Goal: Information Seeking & Learning: Learn about a topic

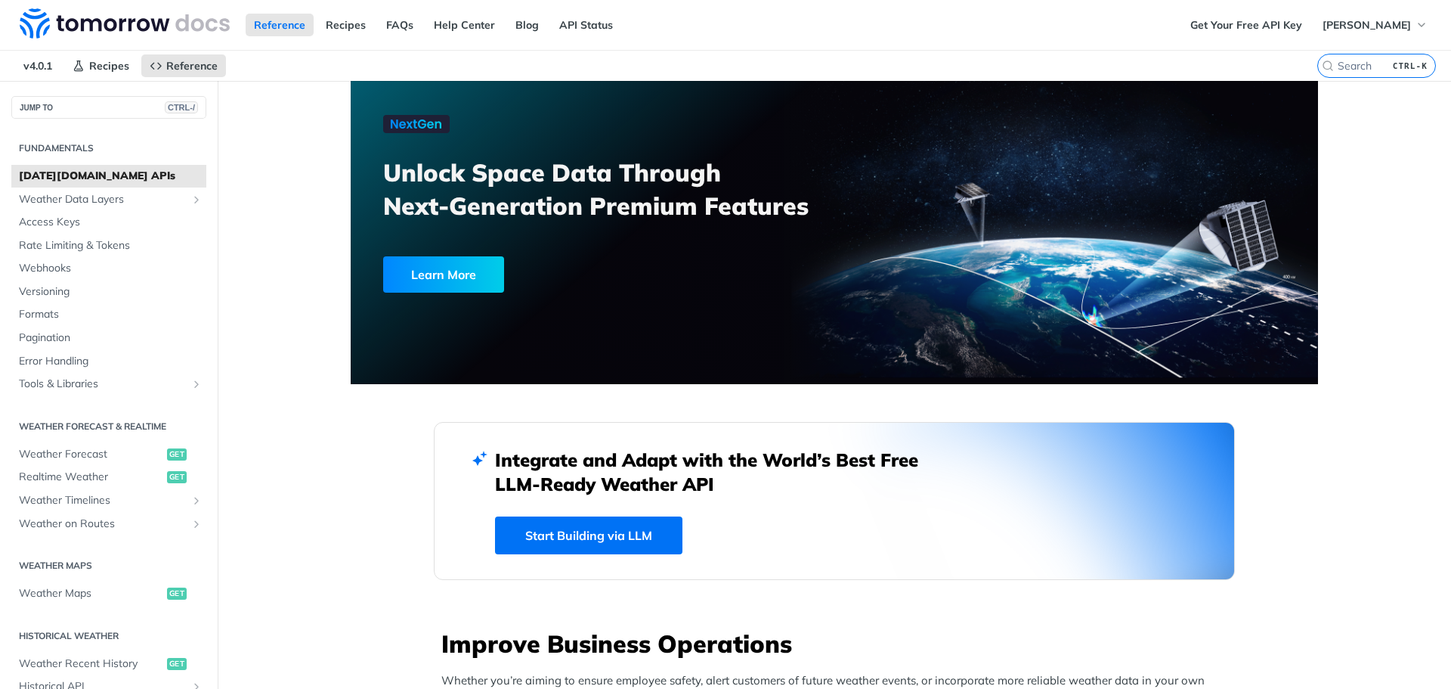
scroll to position [454, 0]
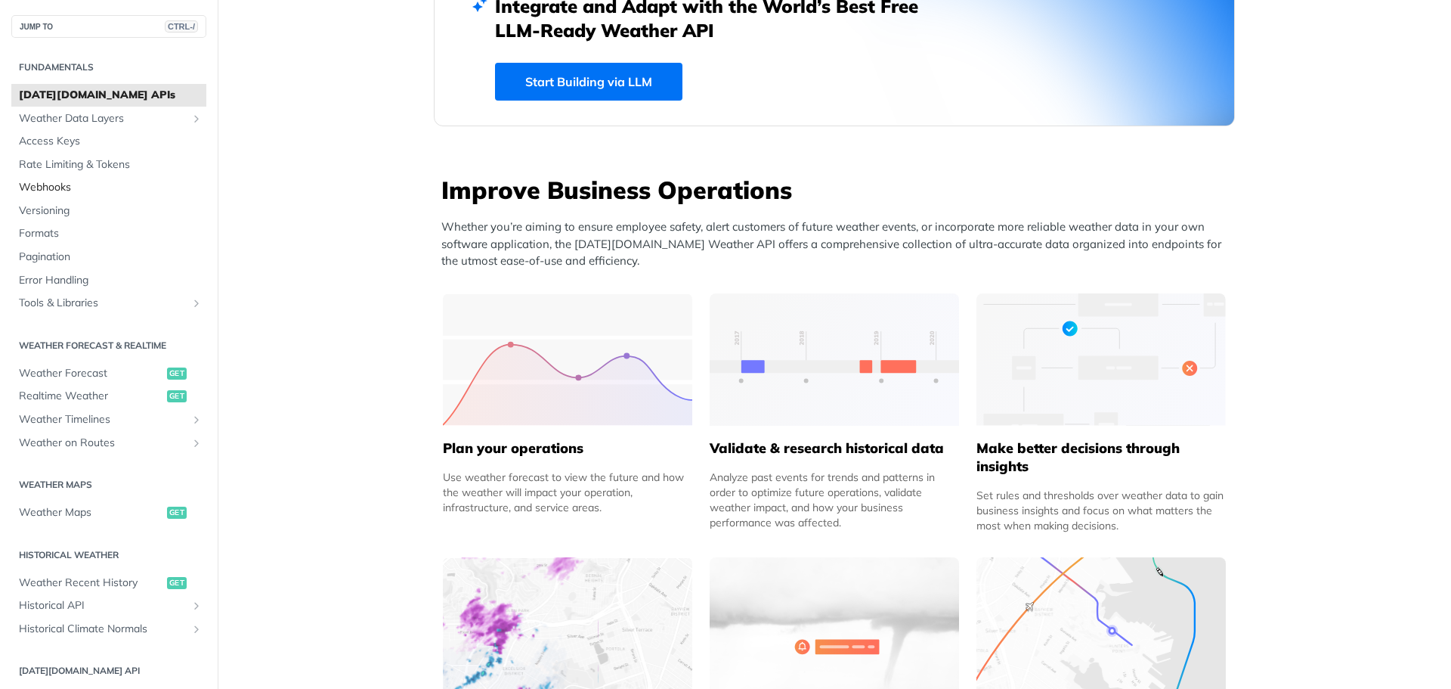
click at [49, 190] on span "Webhooks" at bounding box center [111, 187] width 184 height 15
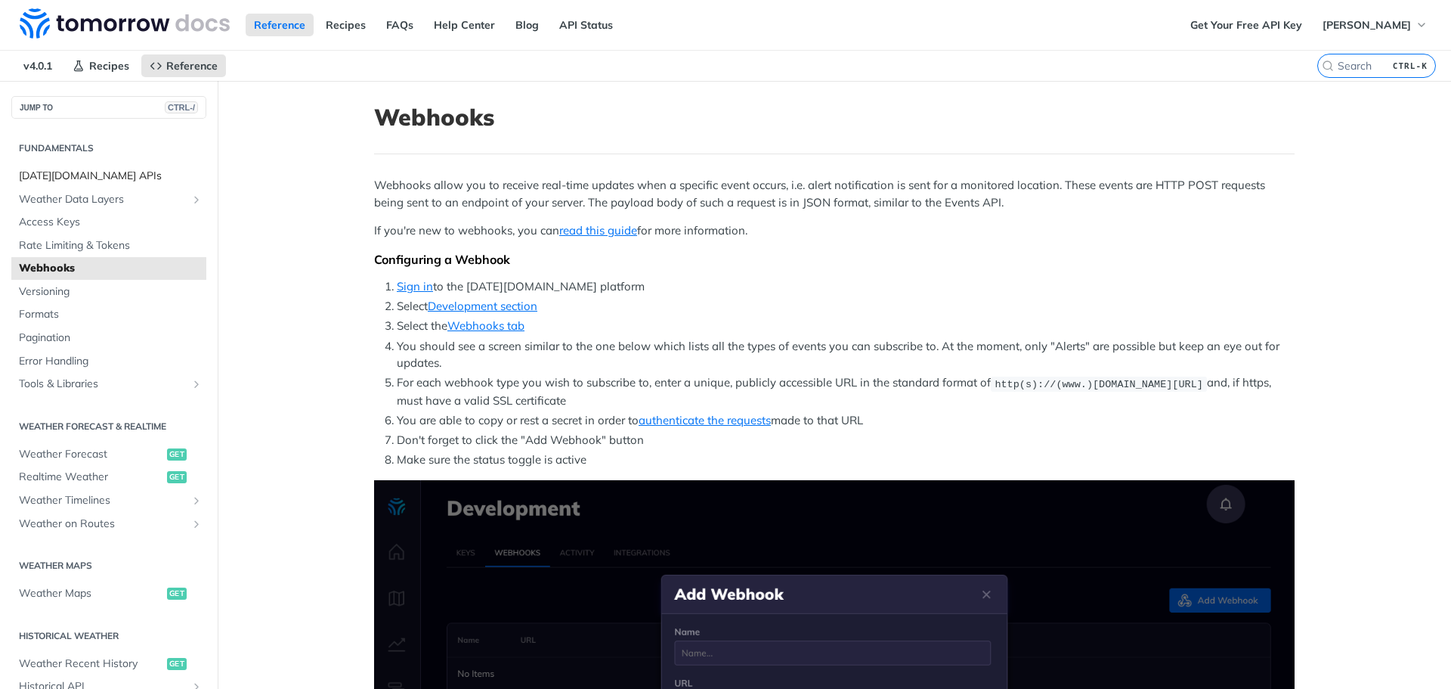
click at [82, 182] on span "[DATE][DOMAIN_NAME] APIs" at bounding box center [111, 176] width 184 height 15
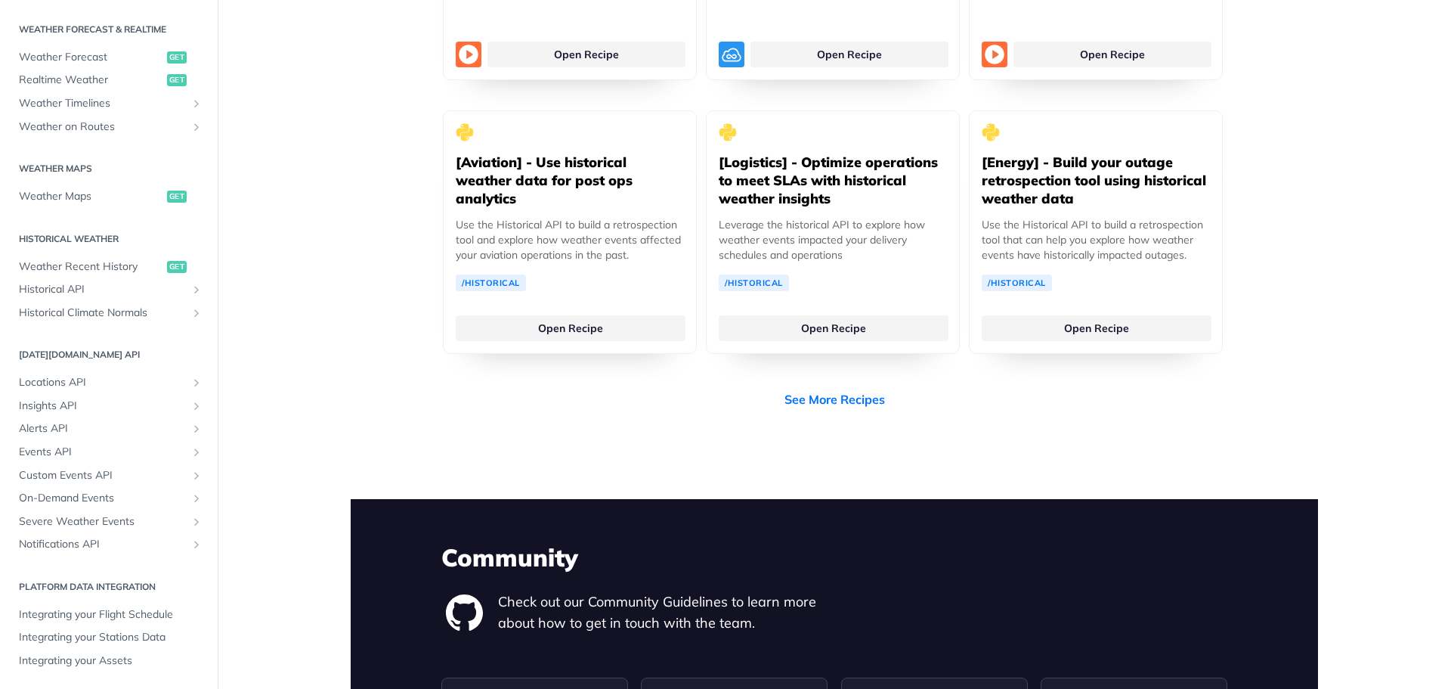
scroll to position [3251, 0]
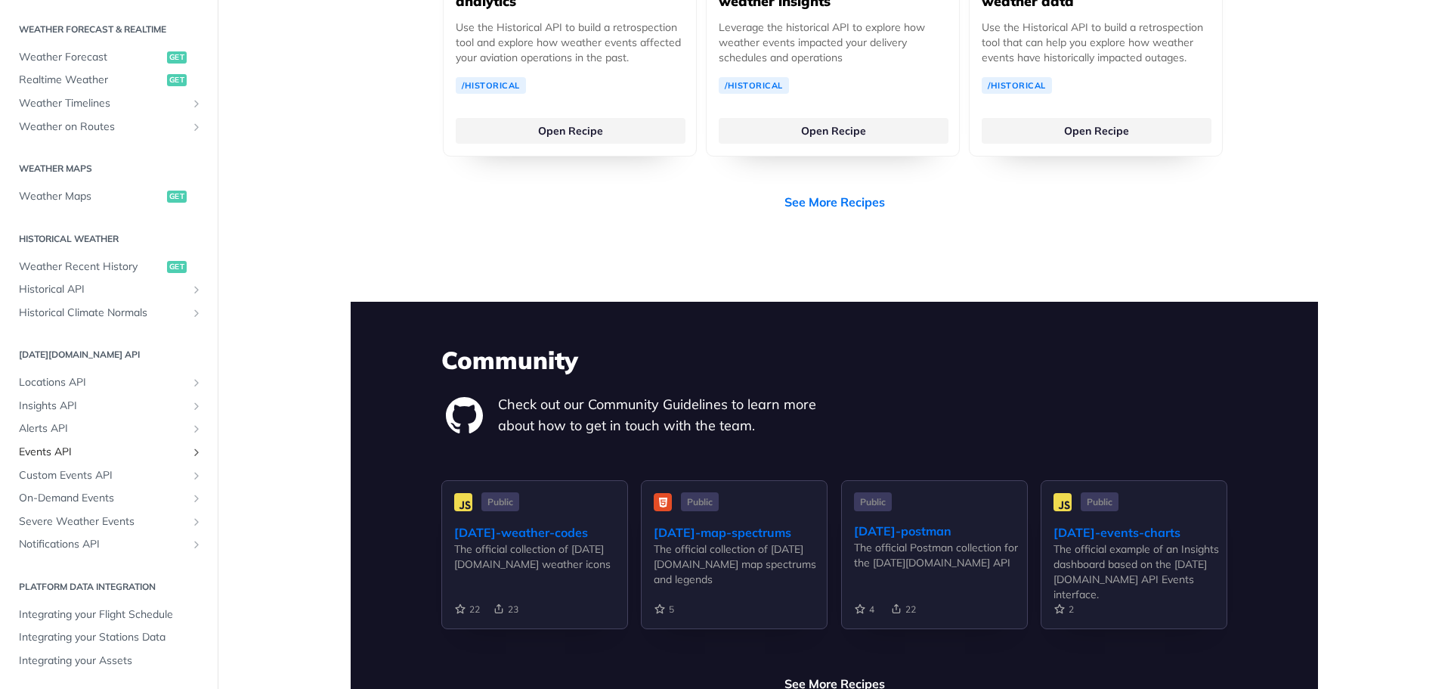
click at [67, 452] on span "Events API" at bounding box center [103, 451] width 168 height 15
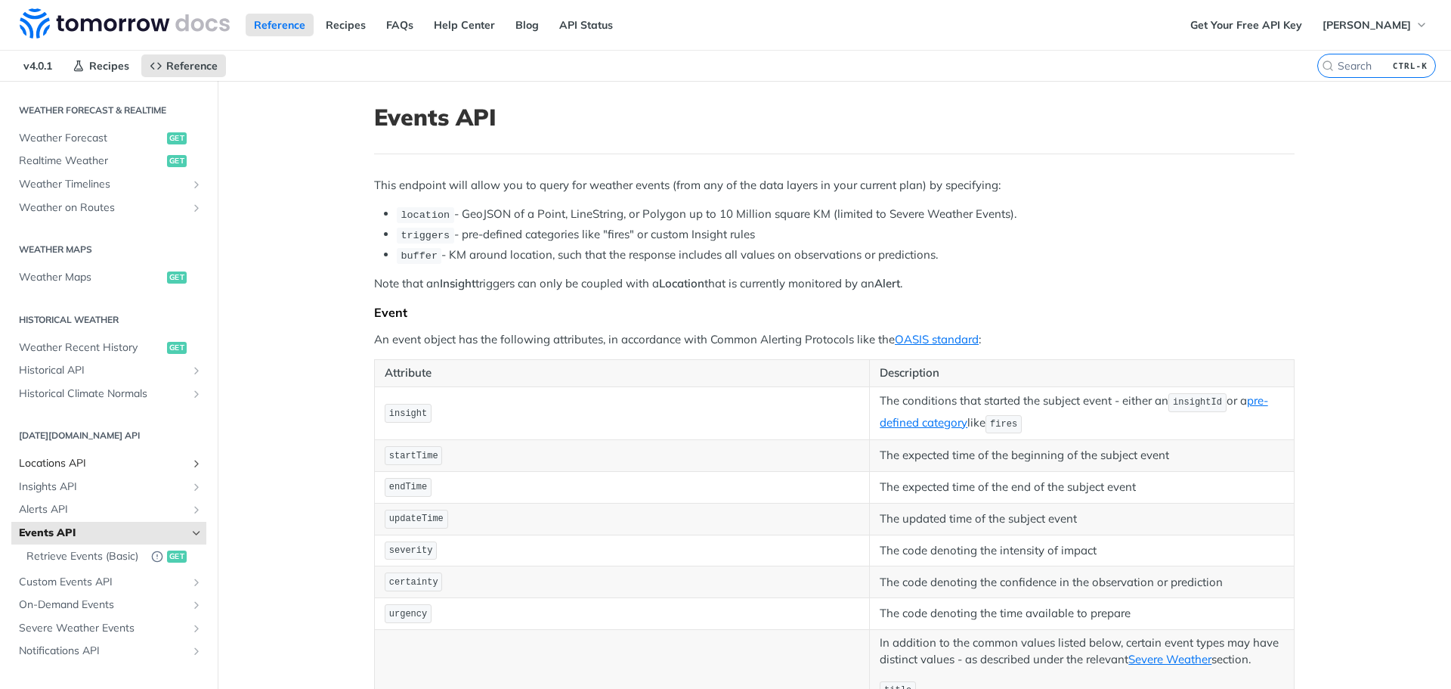
click at [52, 466] on span "Locations API" at bounding box center [103, 463] width 168 height 15
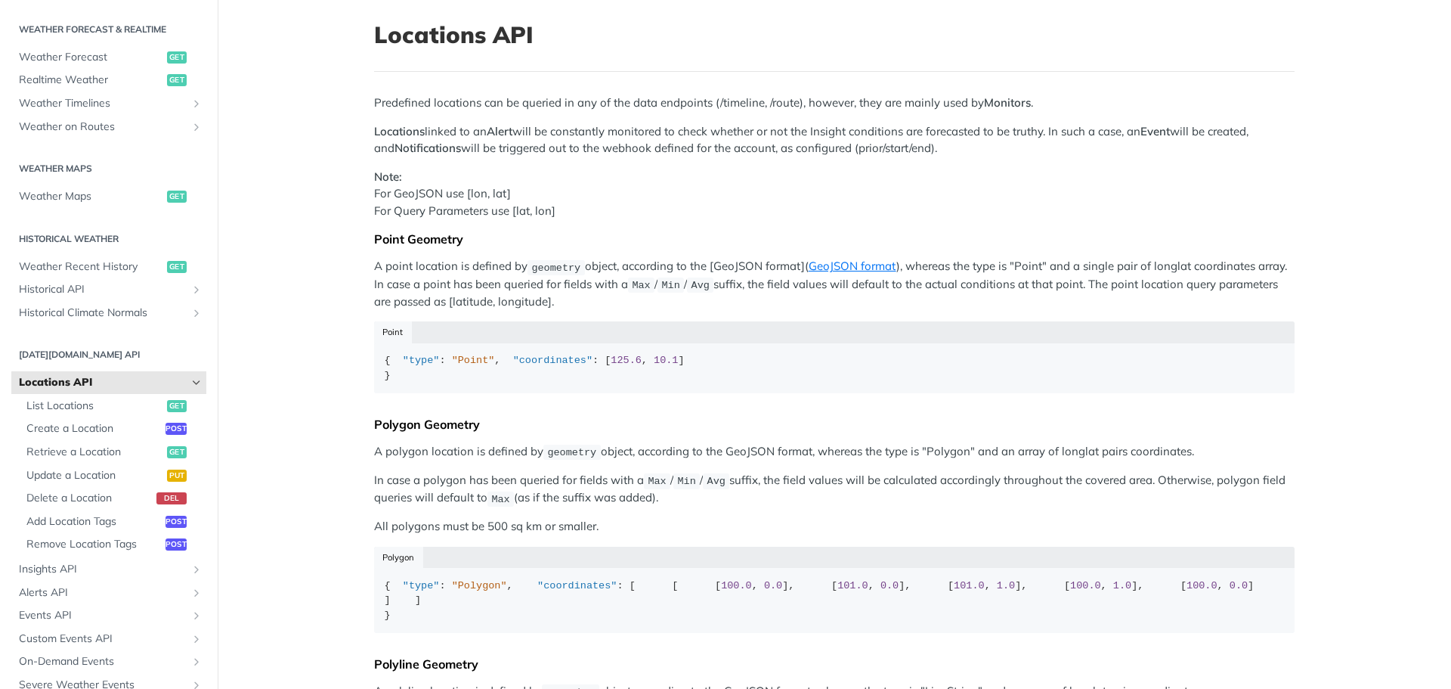
scroll to position [76, 0]
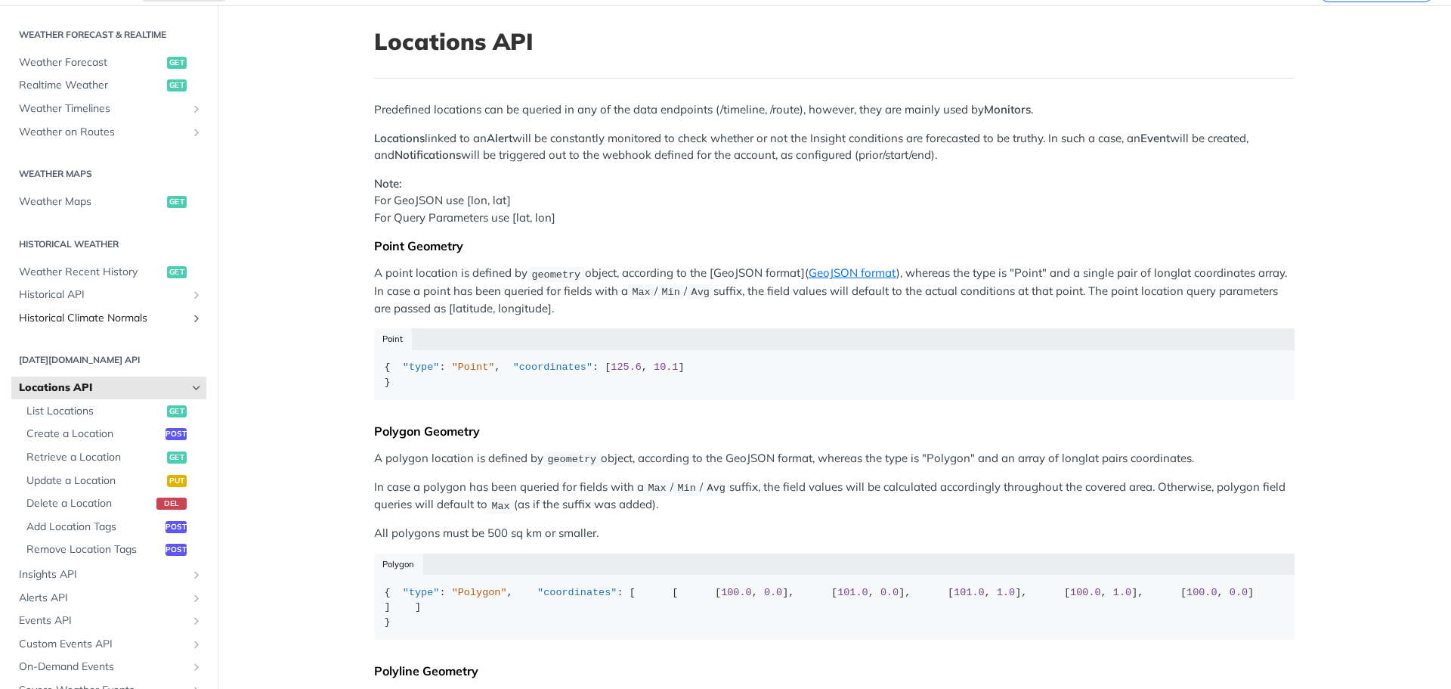
click at [116, 321] on span "Historical Climate Normals" at bounding box center [103, 318] width 168 height 15
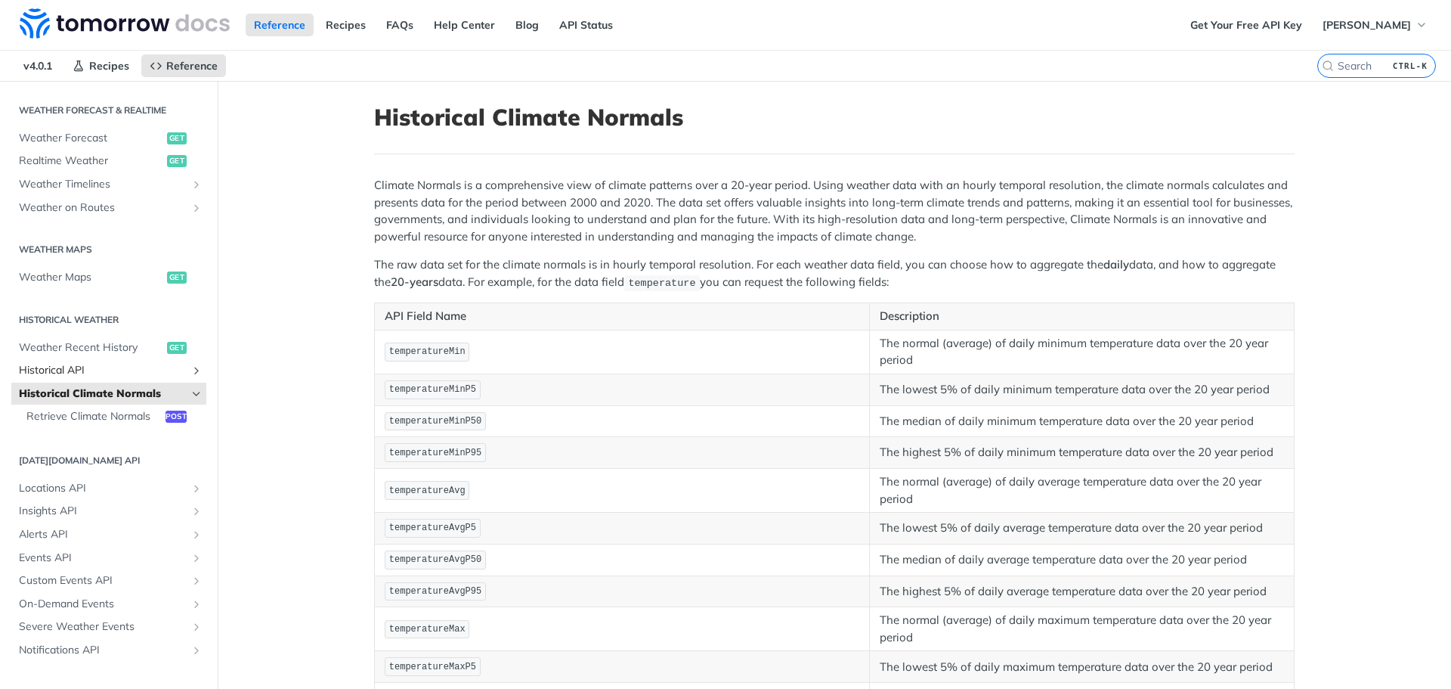
click at [48, 371] on span "Historical API" at bounding box center [103, 370] width 168 height 15
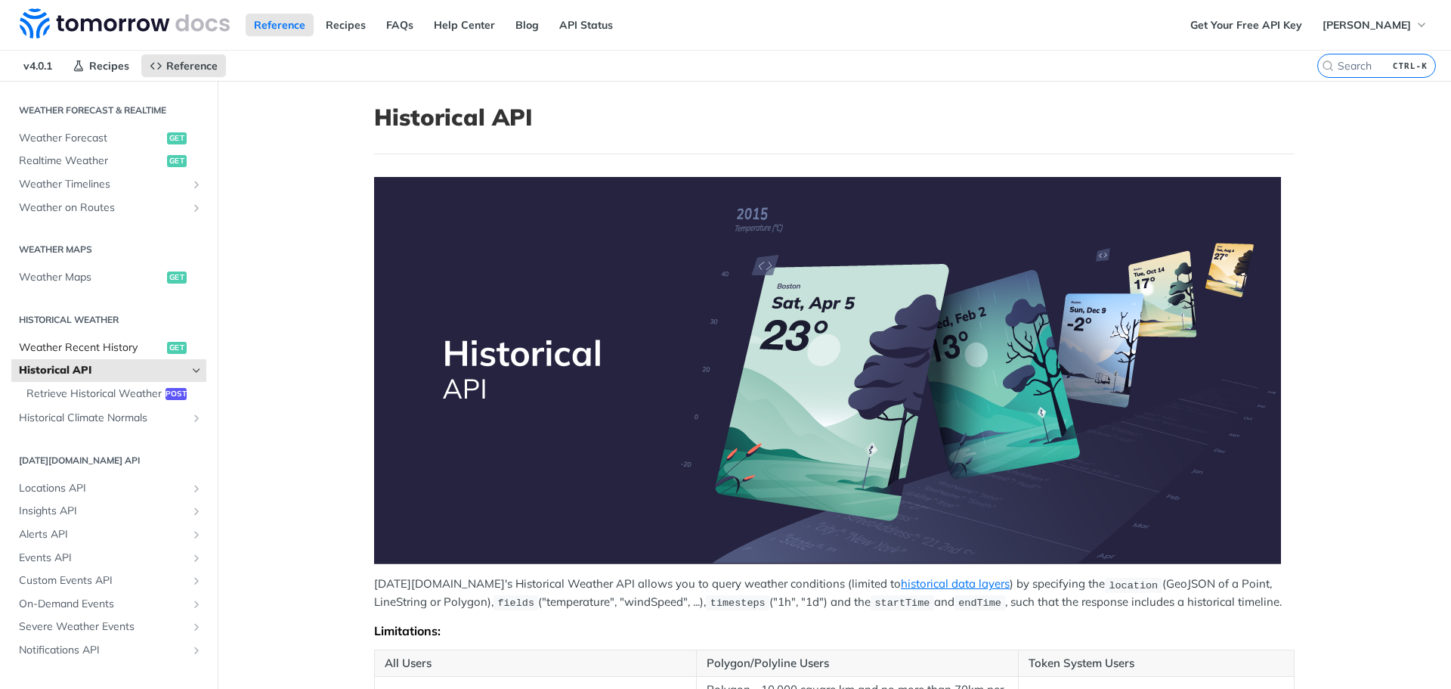
click at [79, 343] on span "Weather Recent History" at bounding box center [91, 347] width 144 height 15
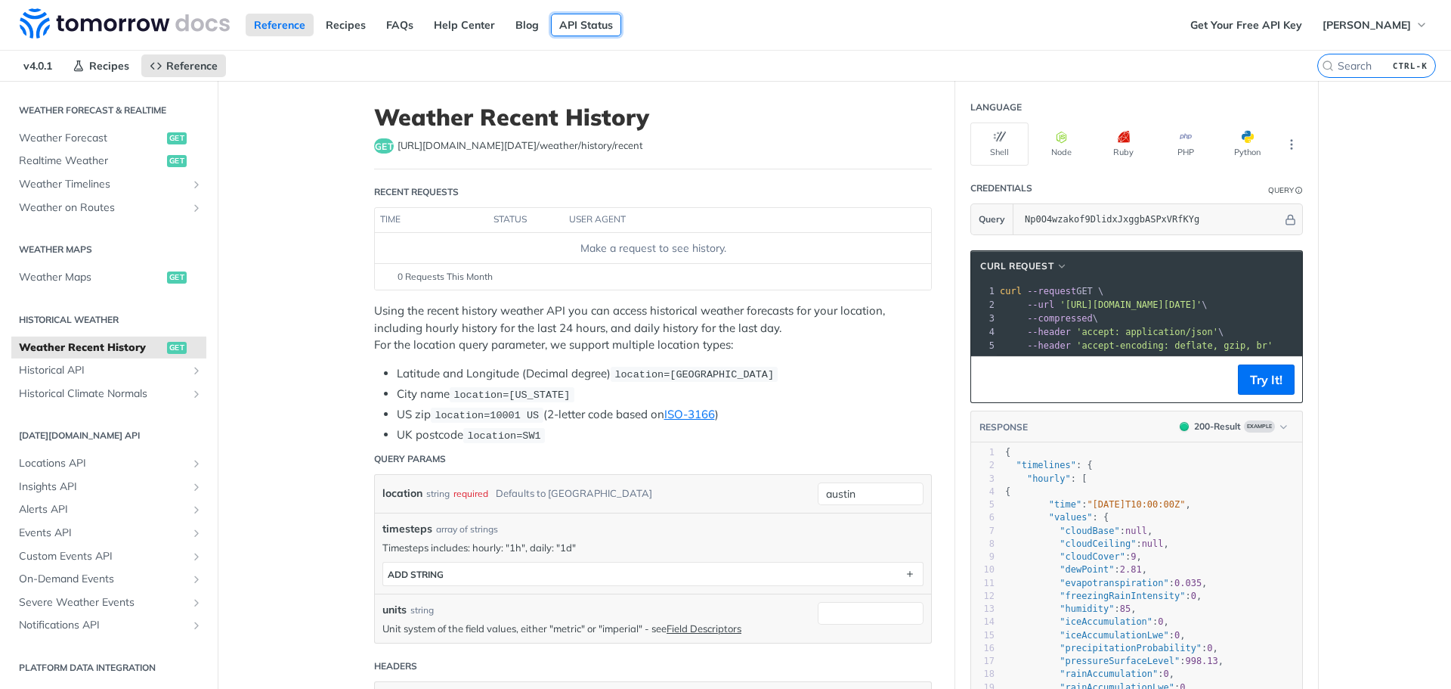
click at [601, 20] on link "API Status" at bounding box center [586, 25] width 70 height 23
